Goal: Check status: Check status

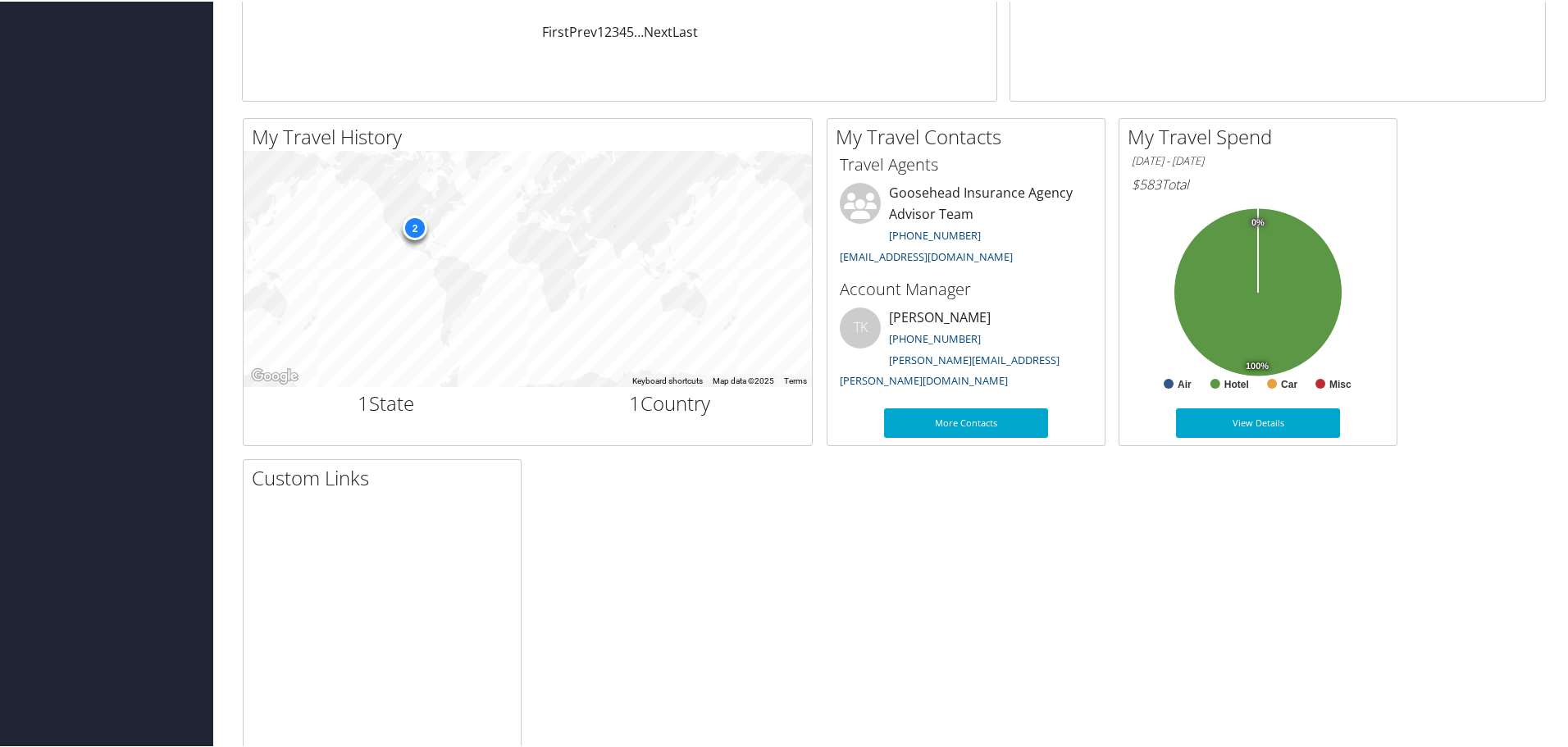
scroll to position [492, 0]
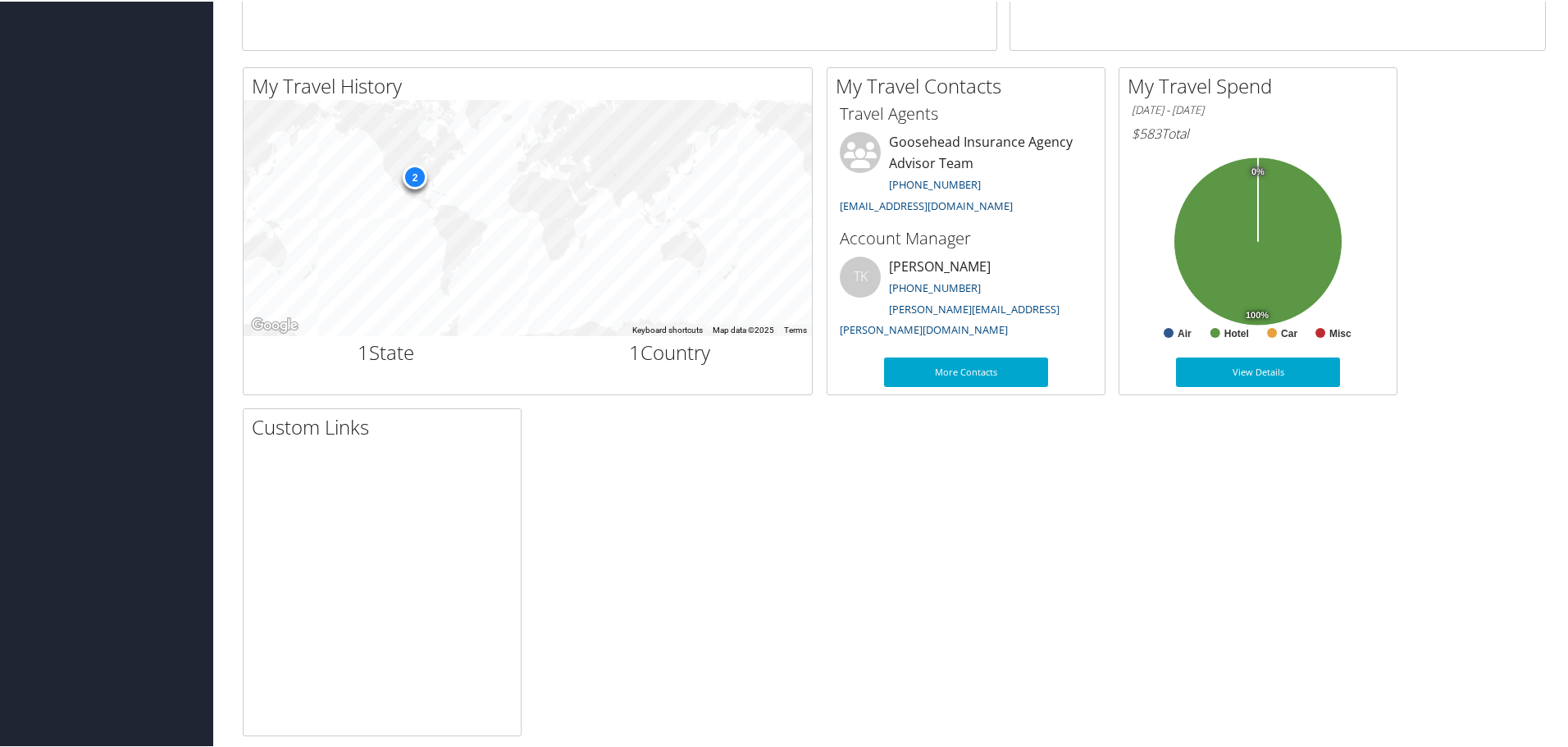
click at [1362, 137] on h6 "$583 Total" at bounding box center [1258, 132] width 252 height 18
click at [1311, 374] on link "View Details" at bounding box center [1258, 370] width 164 height 29
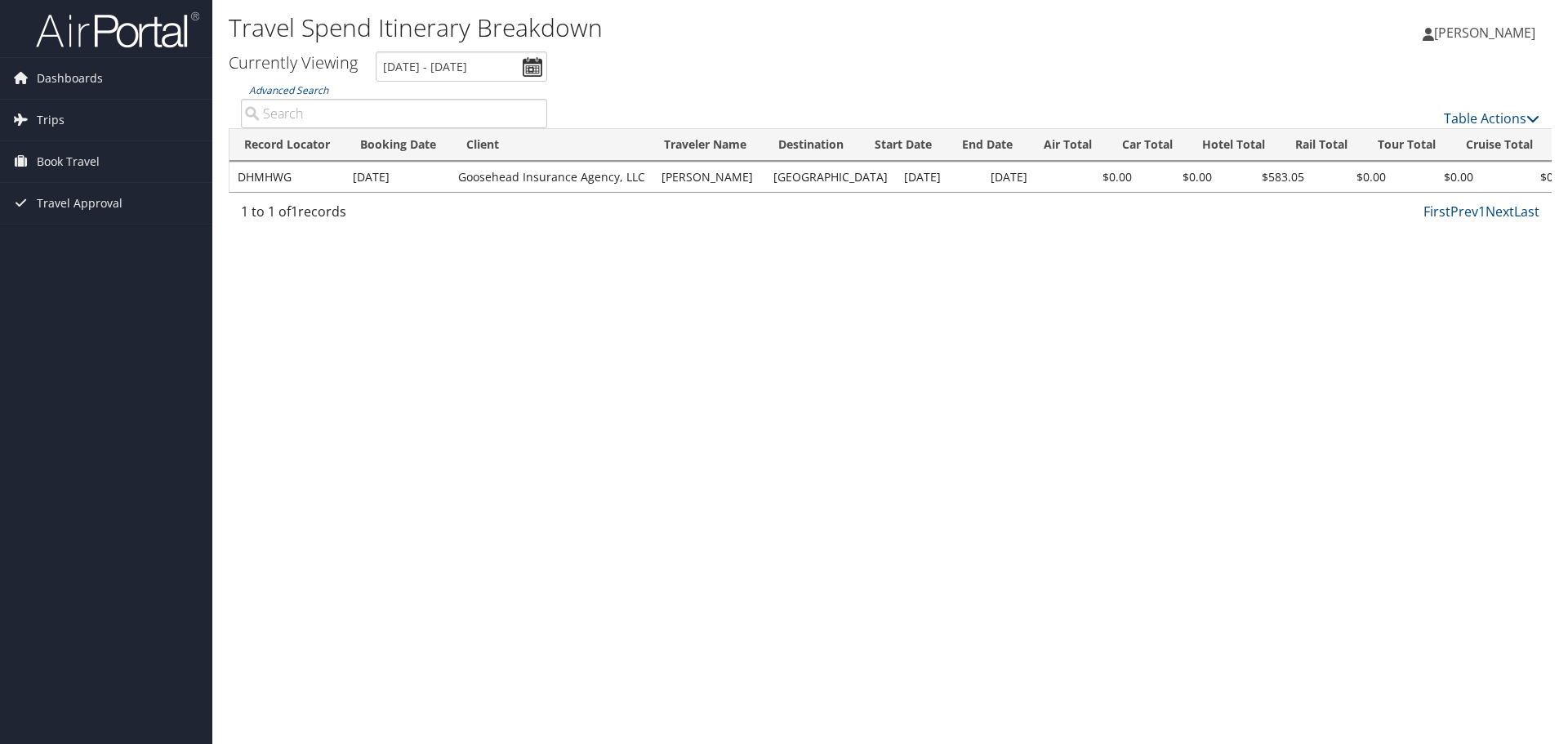
click at [413, 176] on td "Sep 22, 2025" at bounding box center [397, 176] width 106 height 29
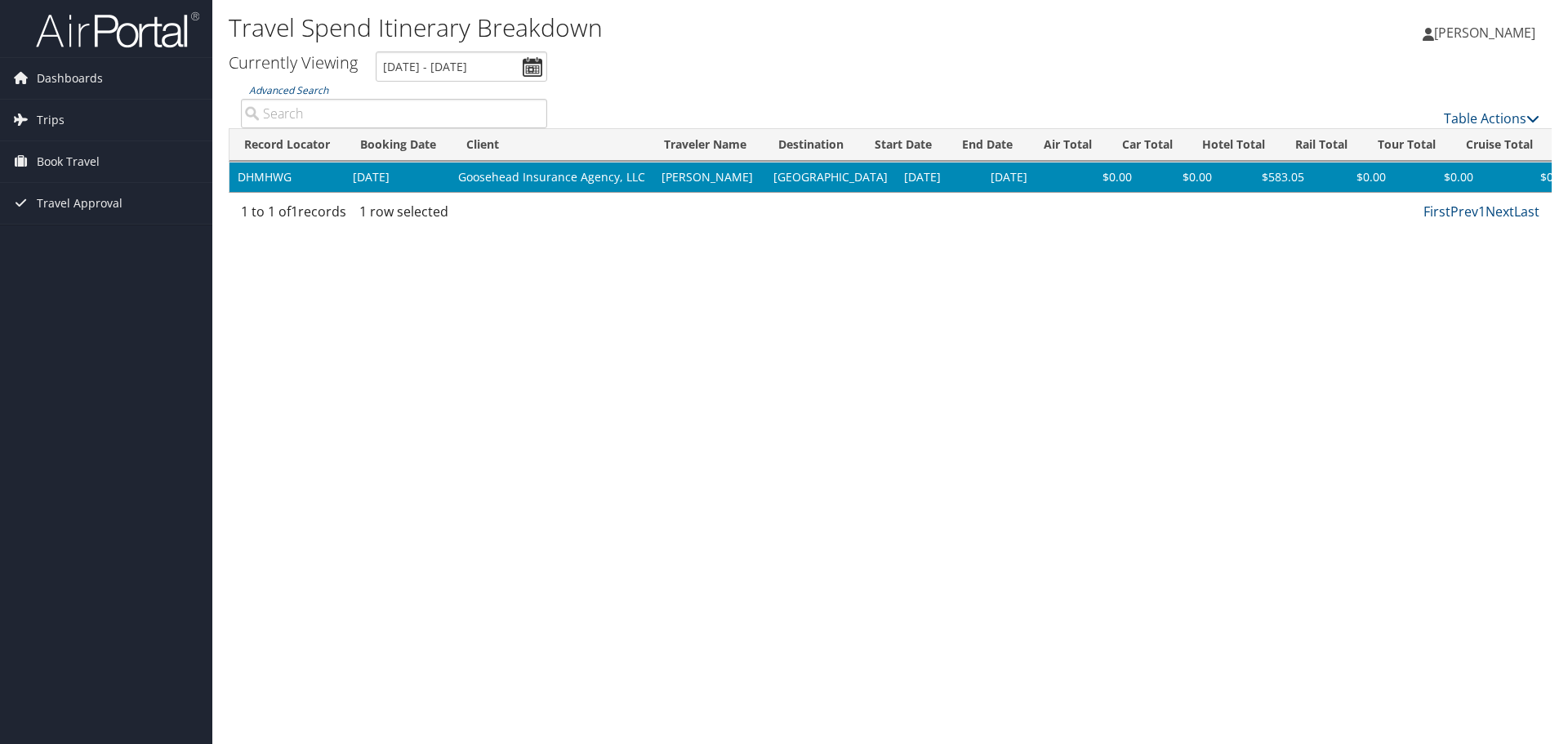
click at [256, 172] on td "DHMHWG" at bounding box center [287, 176] width 115 height 29
click at [347, 180] on td "Sep 22, 2025" at bounding box center [397, 176] width 106 height 29
click at [343, 180] on tr "DHMHWG Sep 22, 2025 Goosehead Insurance Agency, LLC EBONI SAPIEN Dallas Sep 30,…" at bounding box center [1029, 176] width 1599 height 29
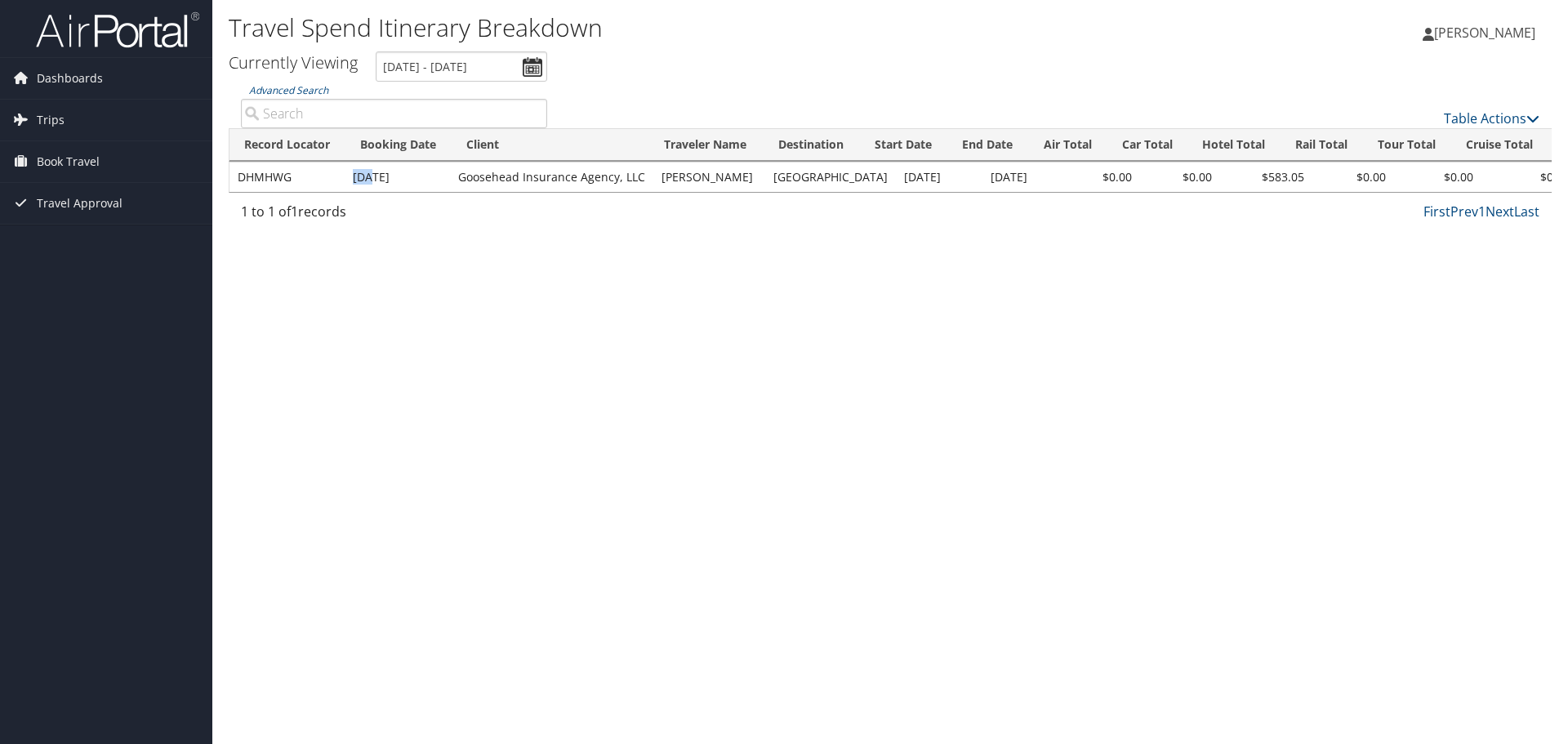
click at [296, 176] on td "DHMHWG" at bounding box center [287, 176] width 115 height 29
click at [301, 178] on td "DHMHWG" at bounding box center [287, 176] width 115 height 29
click at [303, 178] on td "DHMHWG" at bounding box center [287, 176] width 115 height 29
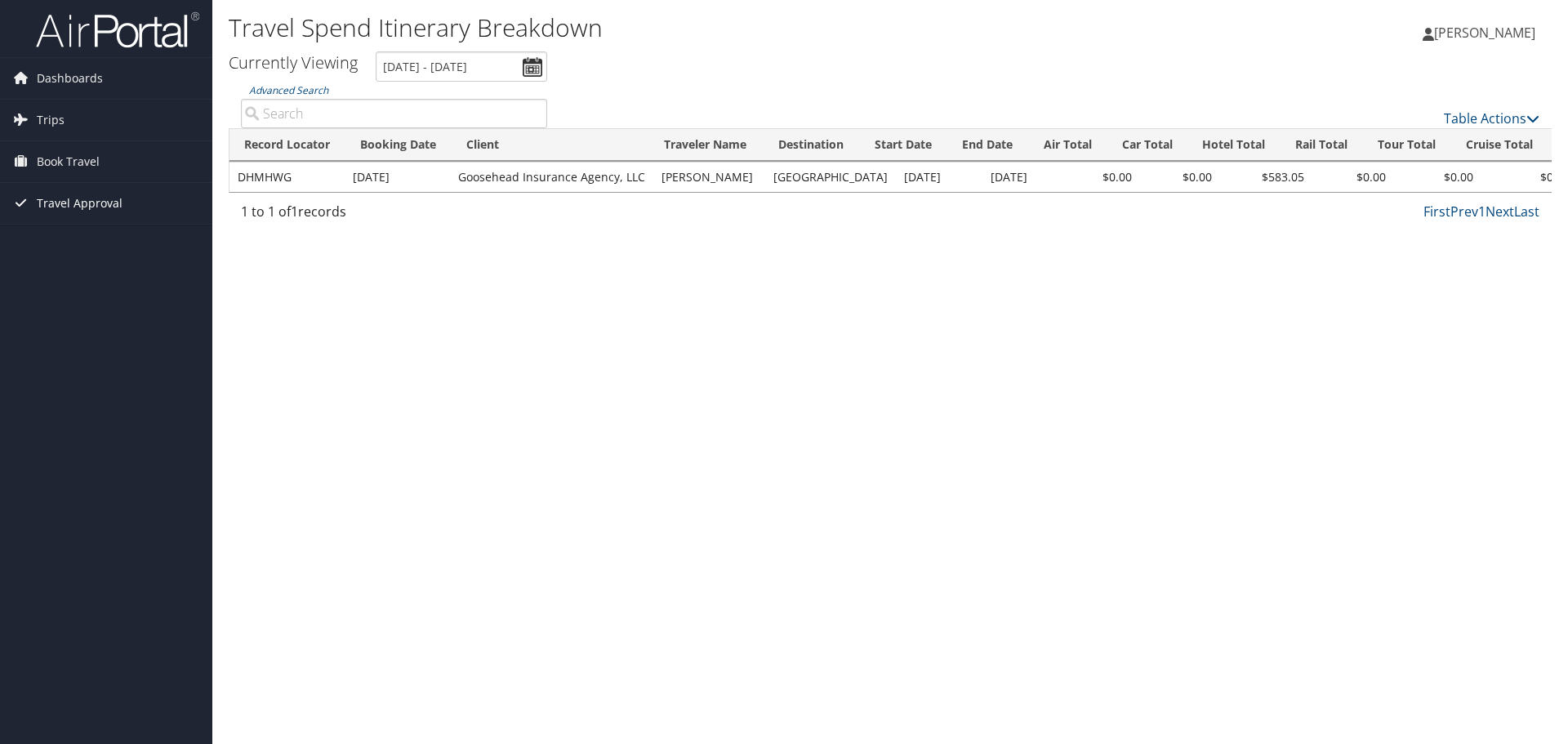
click at [113, 209] on span "Travel Approval" at bounding box center [79, 203] width 86 height 41
click at [129, 255] on link "Approved Trips" at bounding box center [106, 260] width 212 height 24
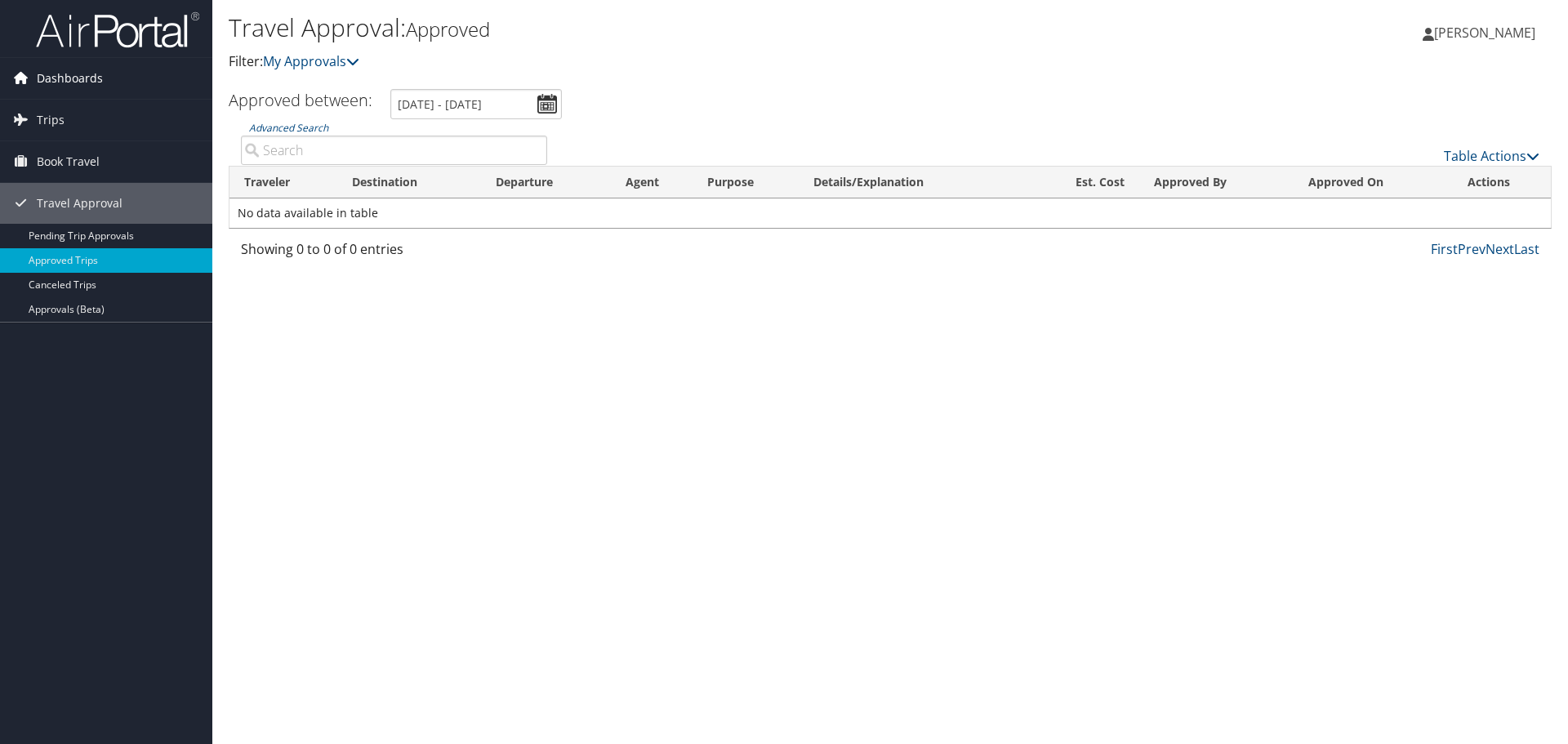
click at [112, 85] on link "Dashboards" at bounding box center [106, 78] width 212 height 41
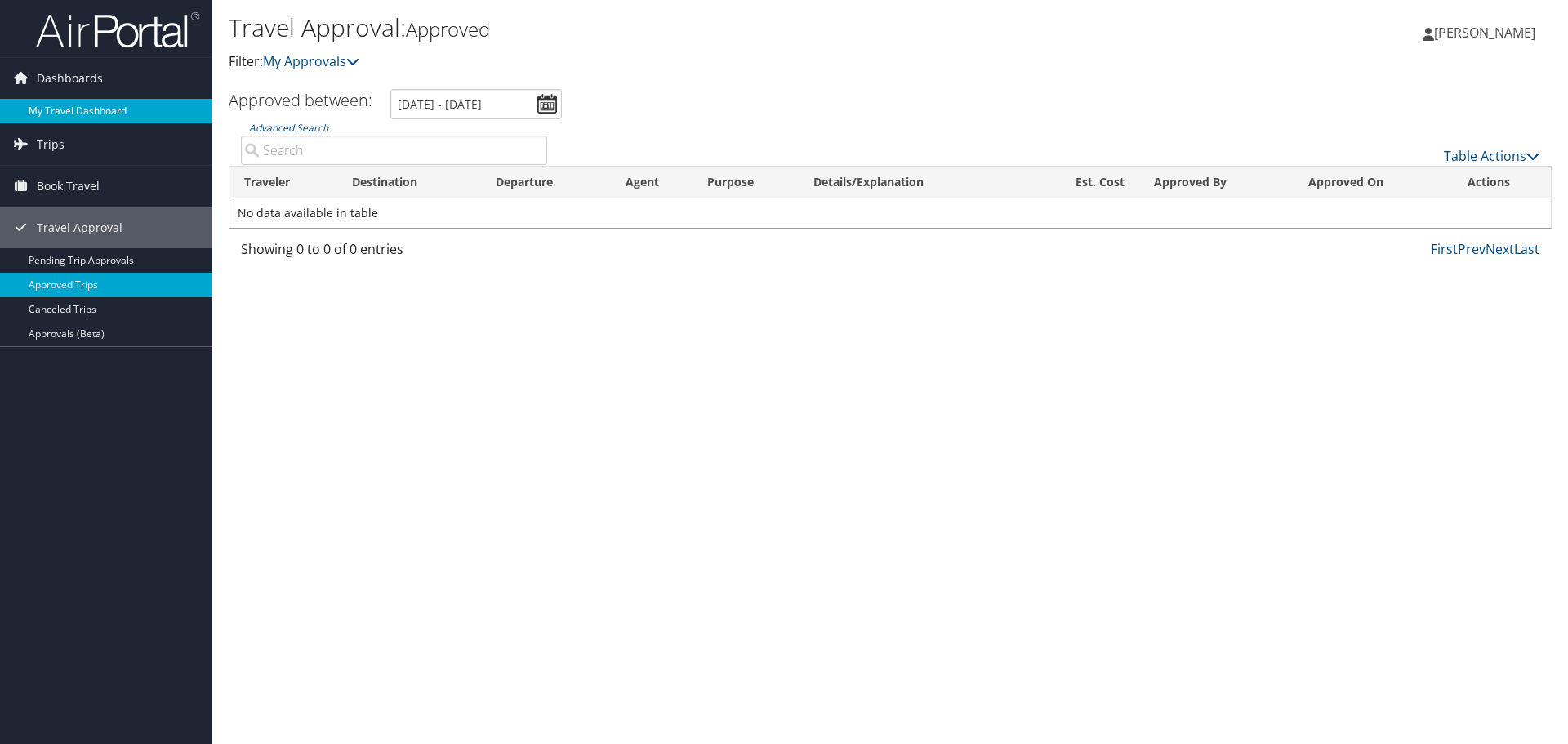
click at [112, 97] on link "Dashboards" at bounding box center [106, 78] width 212 height 41
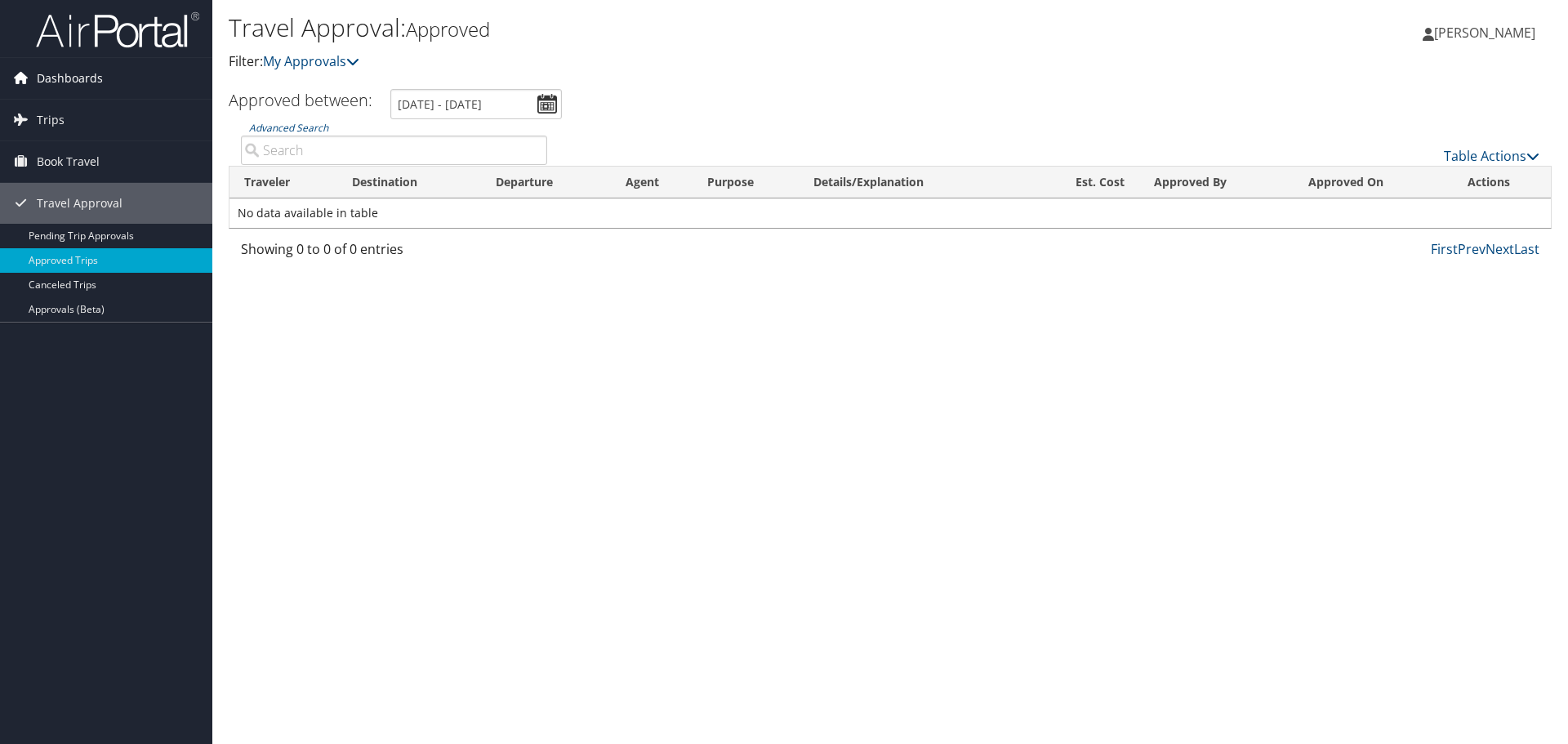
click at [119, 70] on link "Dashboards" at bounding box center [106, 78] width 212 height 41
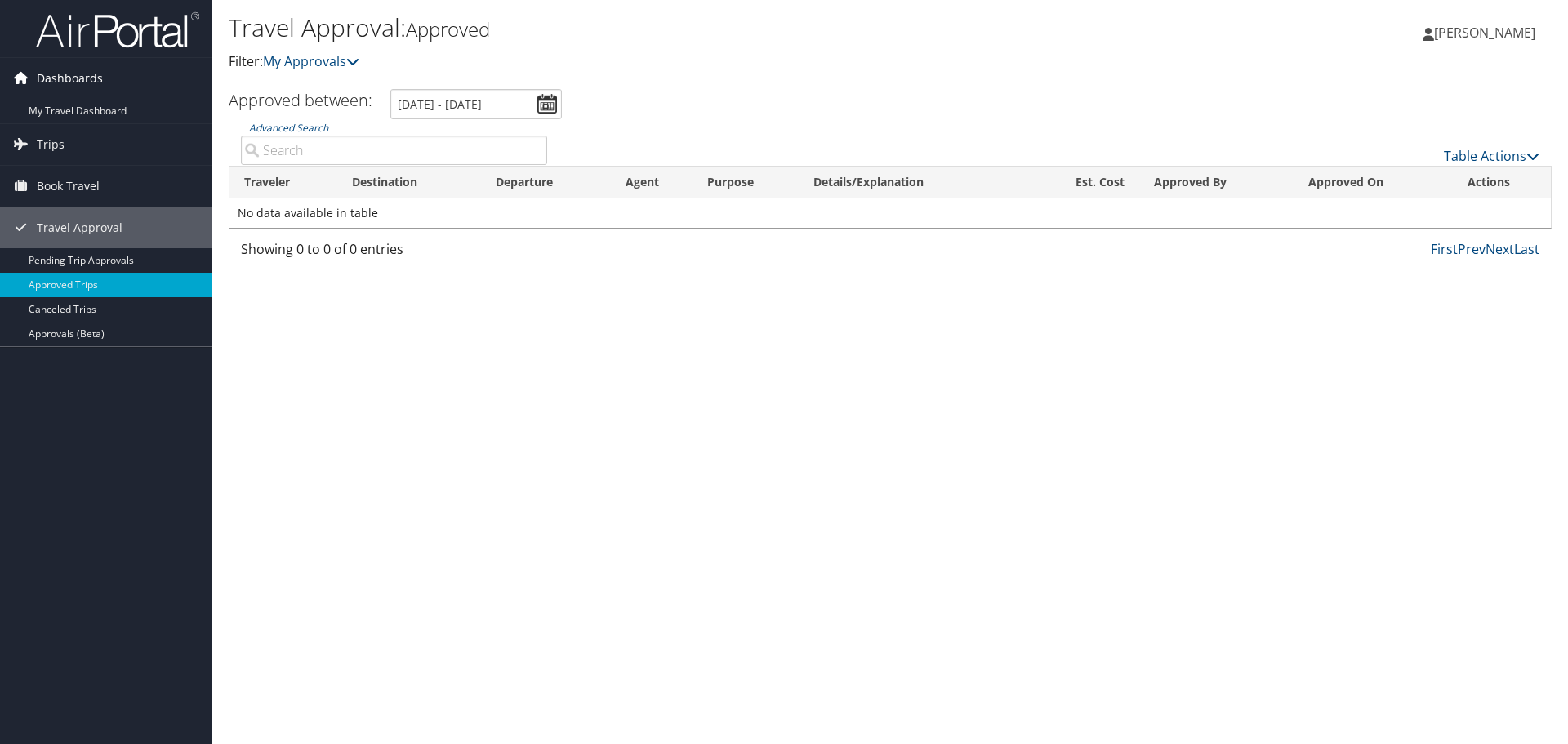
click at [119, 94] on link "Dashboards" at bounding box center [106, 78] width 212 height 41
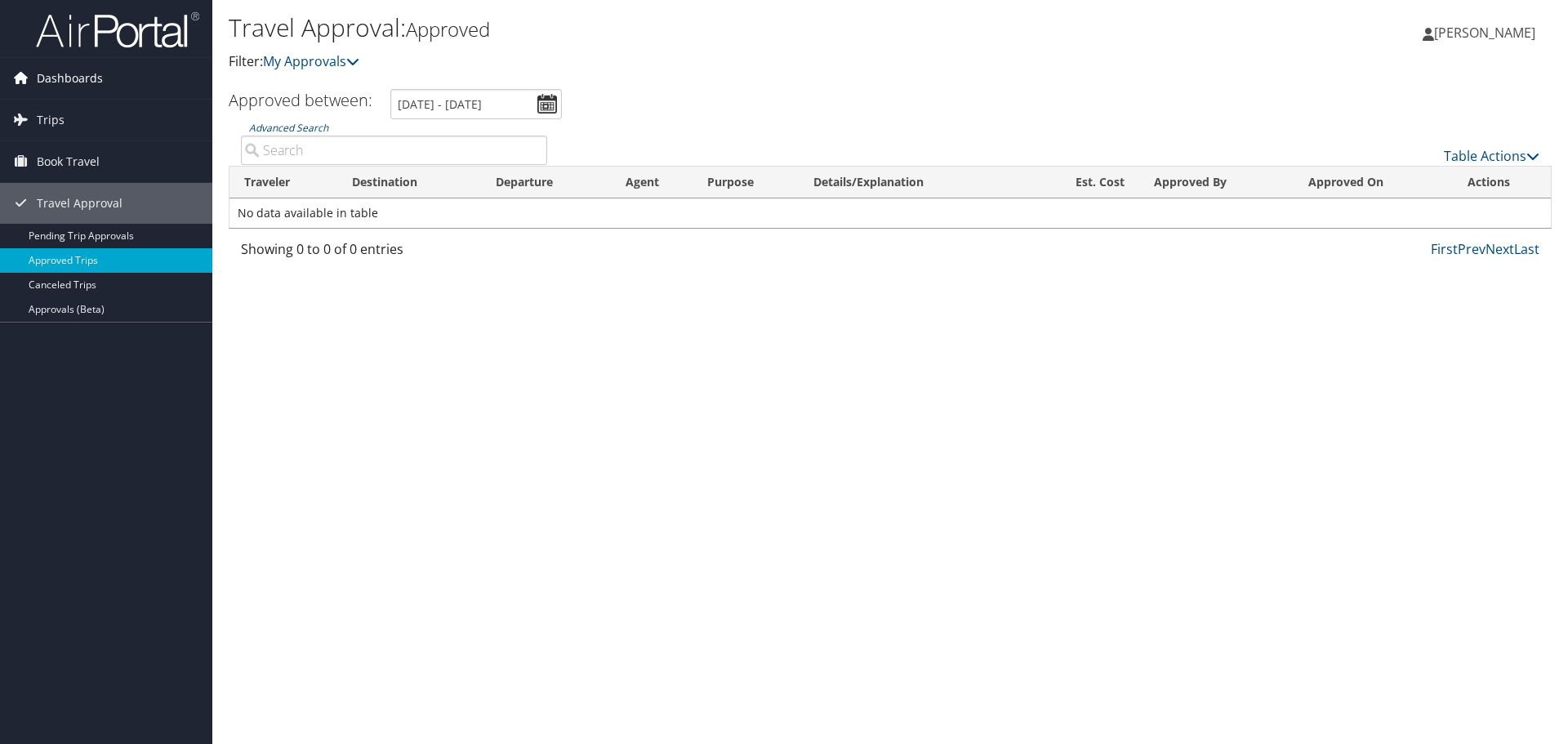
click at [120, 87] on link "Dashboards" at bounding box center [106, 78] width 212 height 41
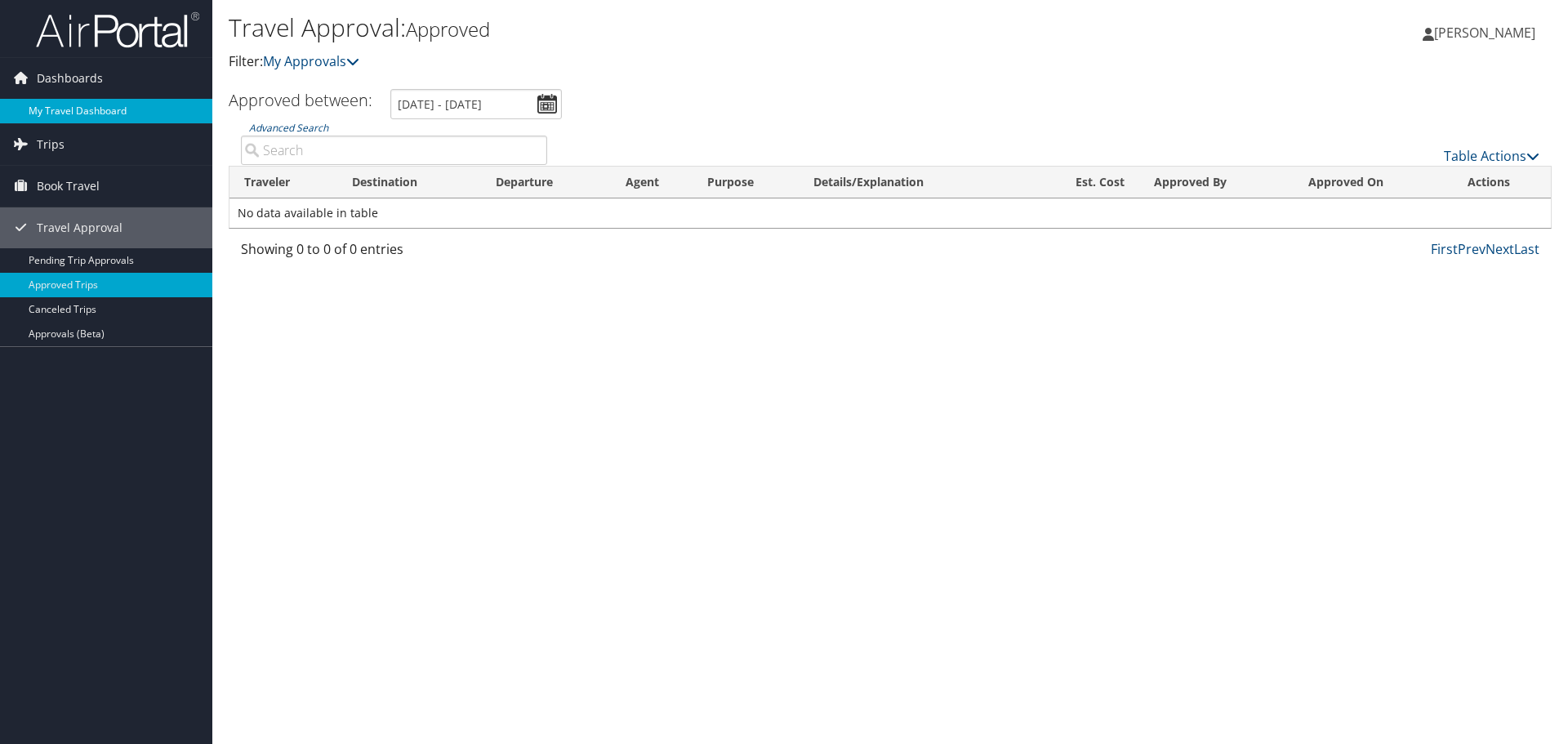
click at [124, 107] on link "My Travel Dashboard" at bounding box center [106, 111] width 212 height 24
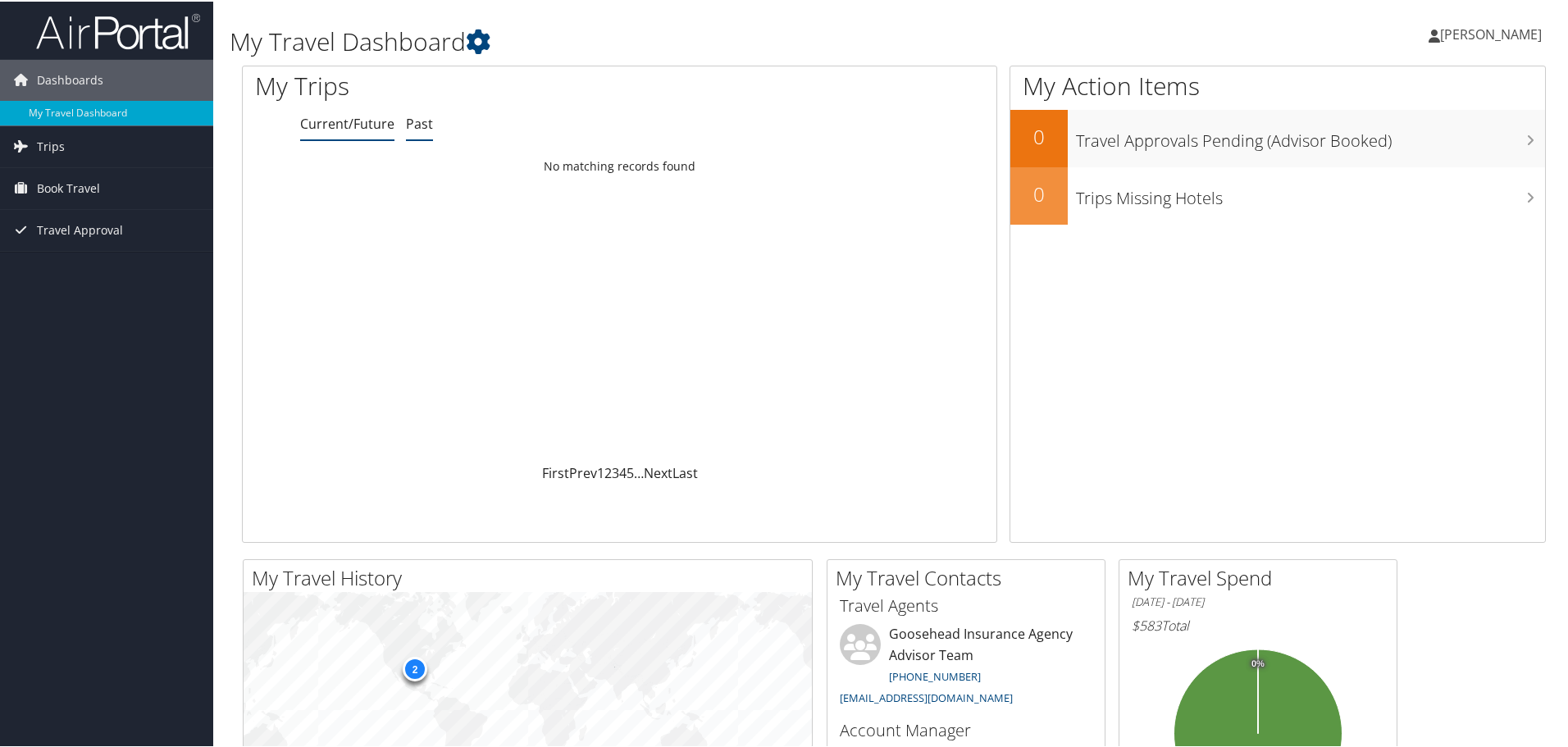
click at [427, 130] on link "Past" at bounding box center [420, 122] width 27 height 18
click at [434, 162] on div "Dallas" at bounding box center [346, 165] width 175 height 15
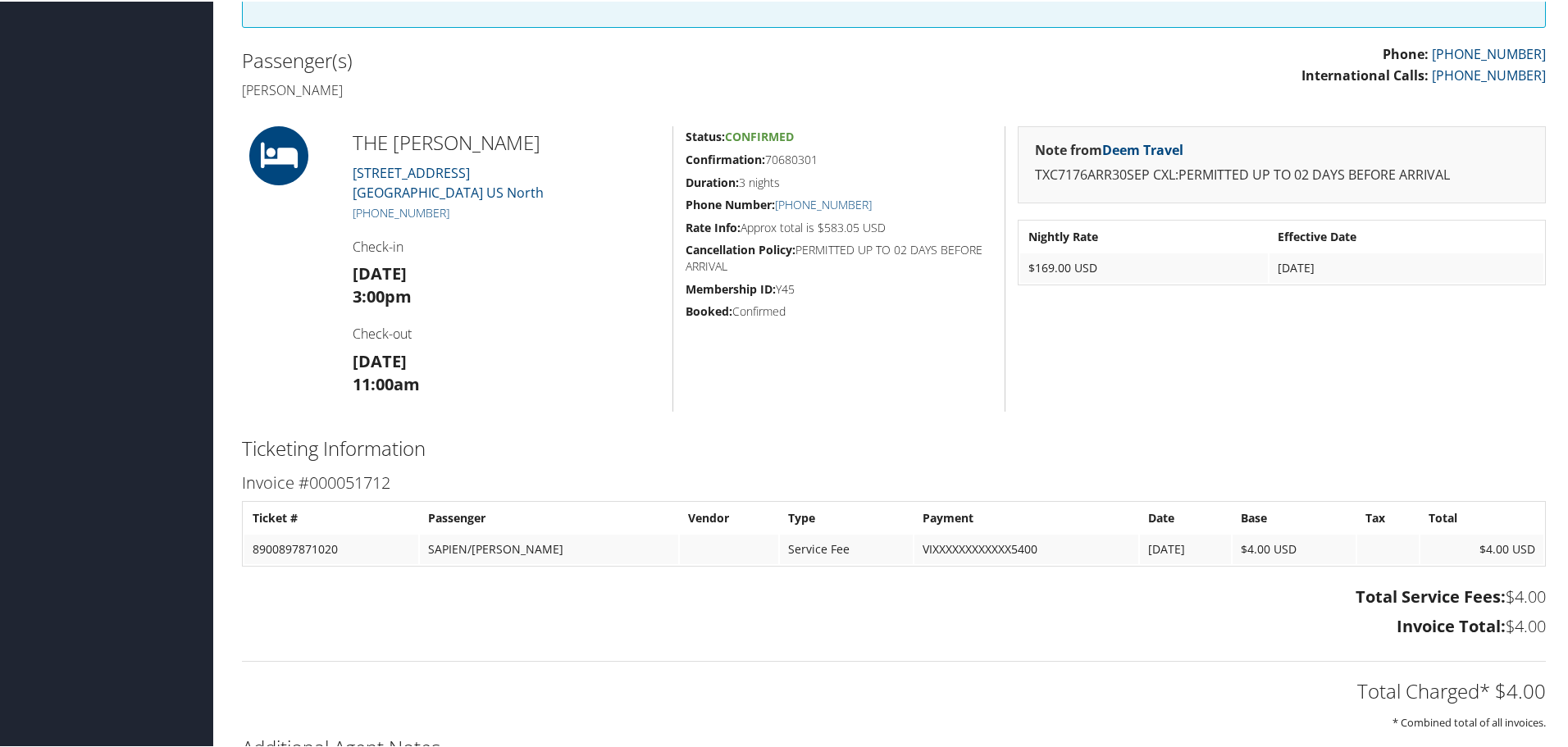
scroll to position [409, 0]
